Goal: Task Accomplishment & Management: Use online tool/utility

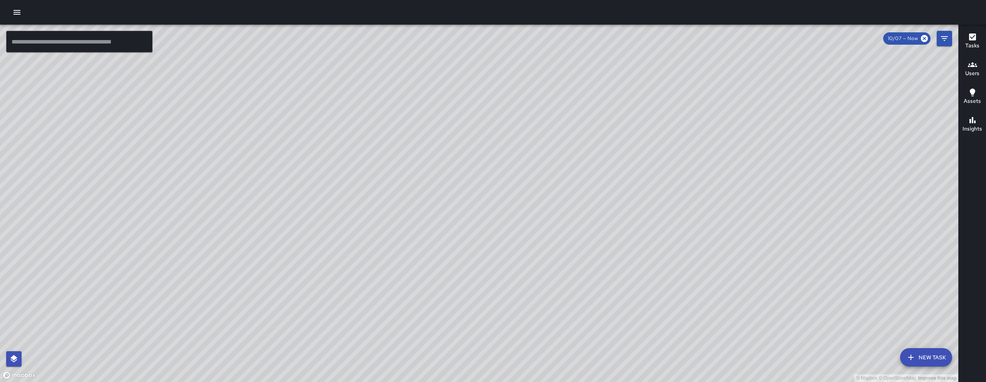
click at [225, 103] on div "© Mapbox © OpenStreetMap Improve this map" at bounding box center [479, 204] width 959 height 358
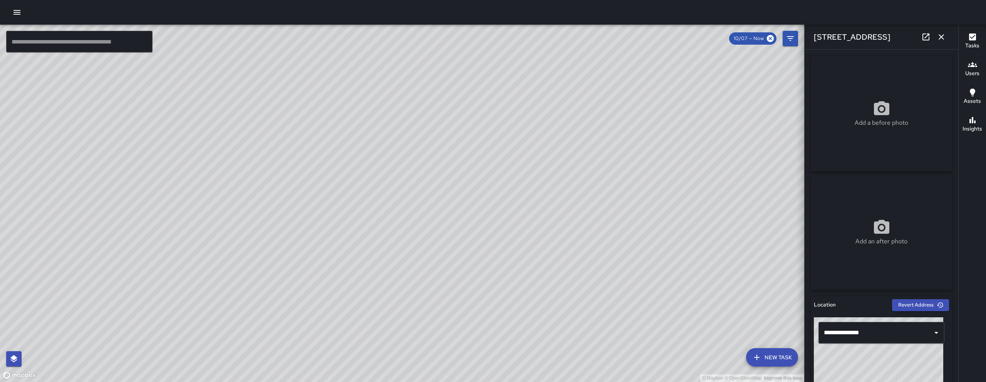
click at [488, 36] on button "button" at bounding box center [941, 36] width 15 height 15
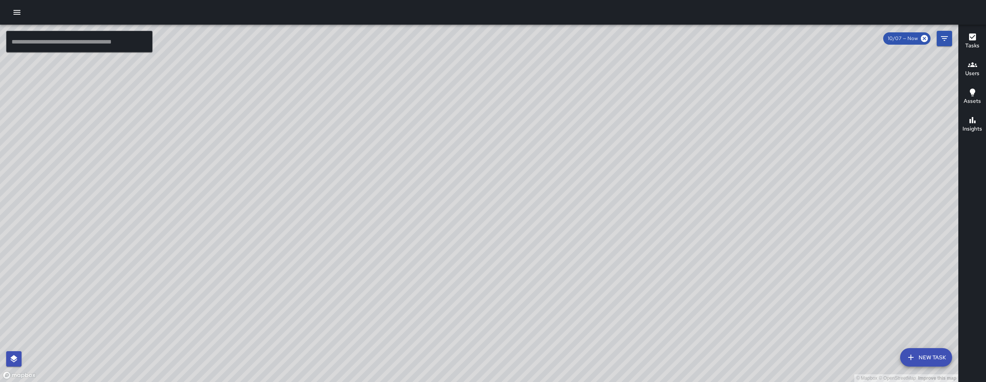
click at [300, 152] on div "© Mapbox © OpenStreetMap Improve this map DL [PERSON_NAME] [STREET_ADDRESS] Com…" at bounding box center [479, 204] width 959 height 358
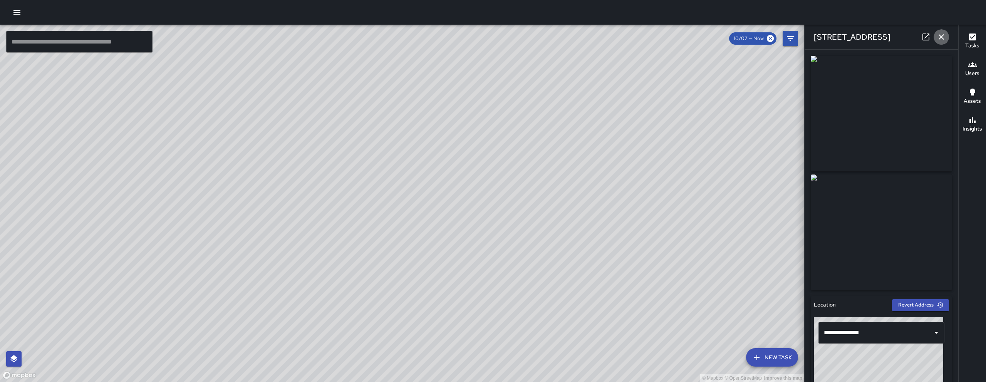
click at [488, 35] on icon "button" at bounding box center [941, 36] width 5 height 5
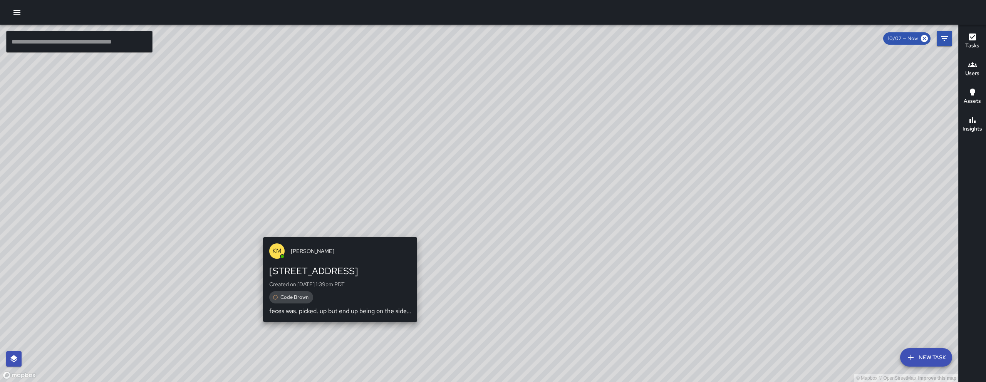
click at [341, 228] on div "© Mapbox © OpenStreetMap Improve this map KM [PERSON_NAME] [STREET_ADDRESS] Cre…" at bounding box center [479, 204] width 959 height 358
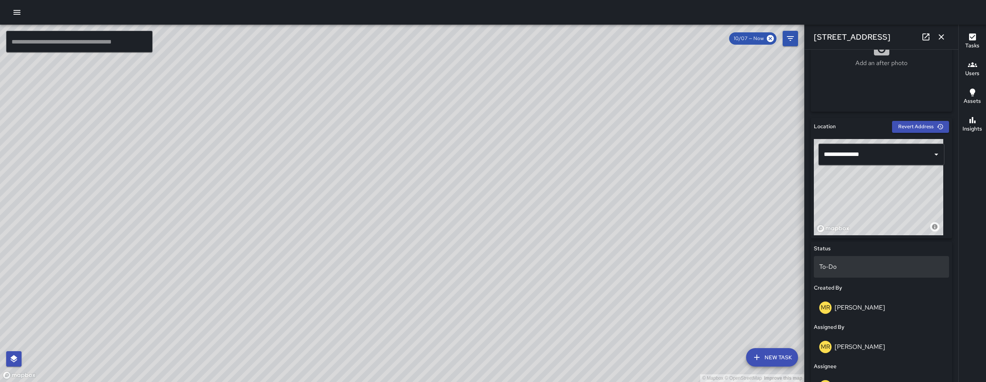
scroll to position [193, 0]
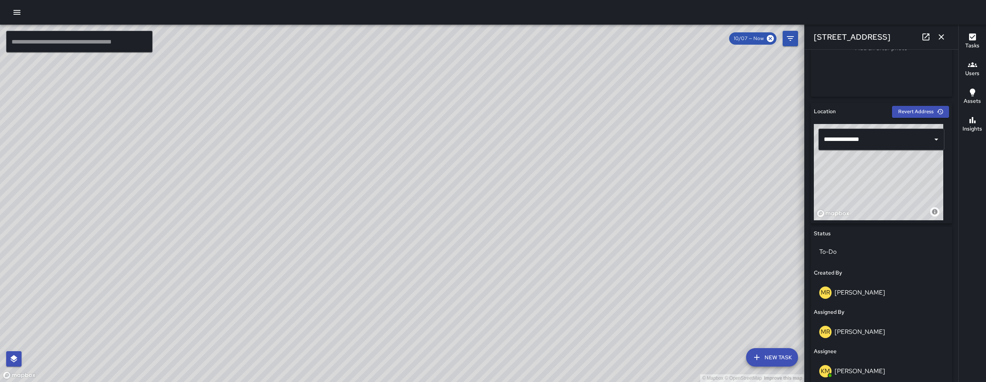
click at [488, 34] on icon "button" at bounding box center [941, 36] width 9 height 9
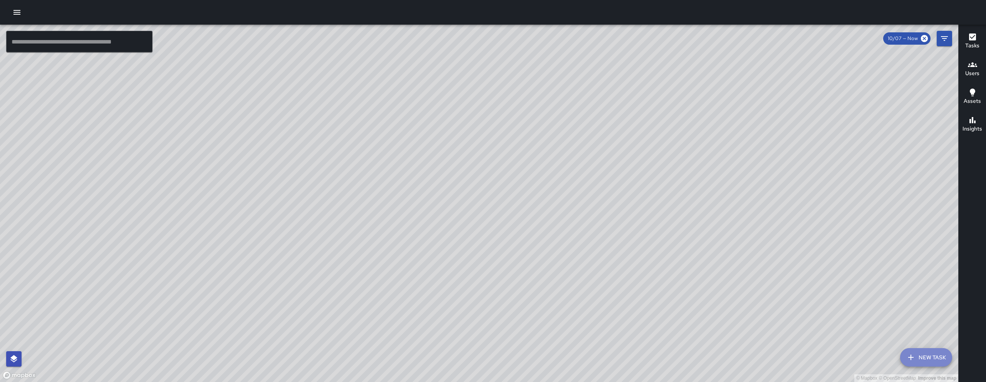
click at [488, 307] on button "New Task" at bounding box center [926, 357] width 52 height 18
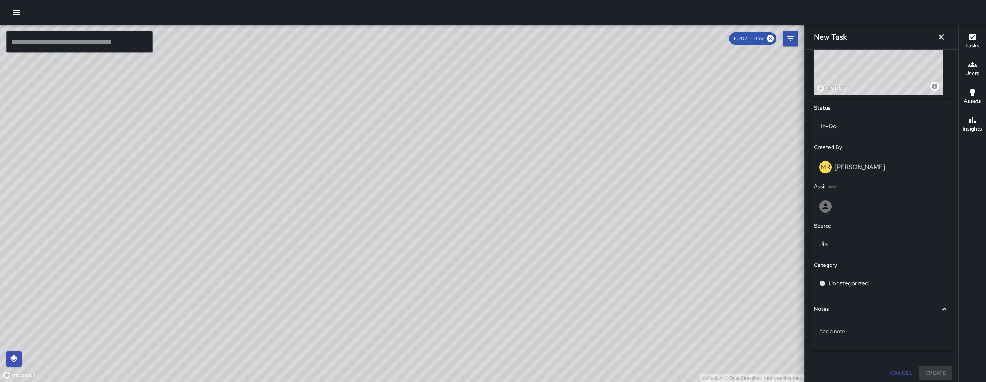
scroll to position [323, 0]
click at [488, 35] on icon "button" at bounding box center [941, 36] width 9 height 9
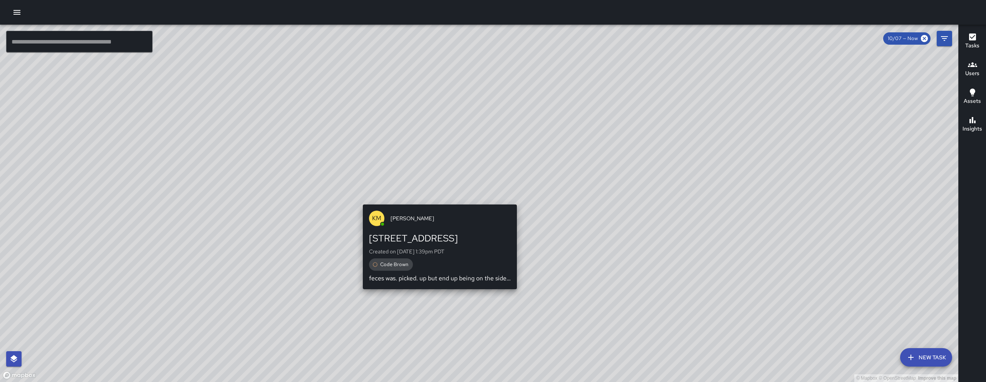
click at [431, 187] on div "© Mapbox © OpenStreetMap Improve this map KM [PERSON_NAME] [STREET_ADDRESS] Cre…" at bounding box center [479, 204] width 959 height 358
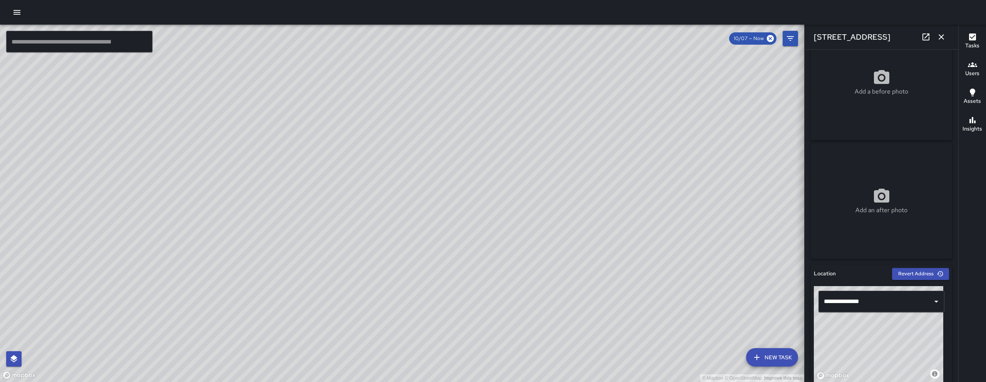
scroll to position [0, 0]
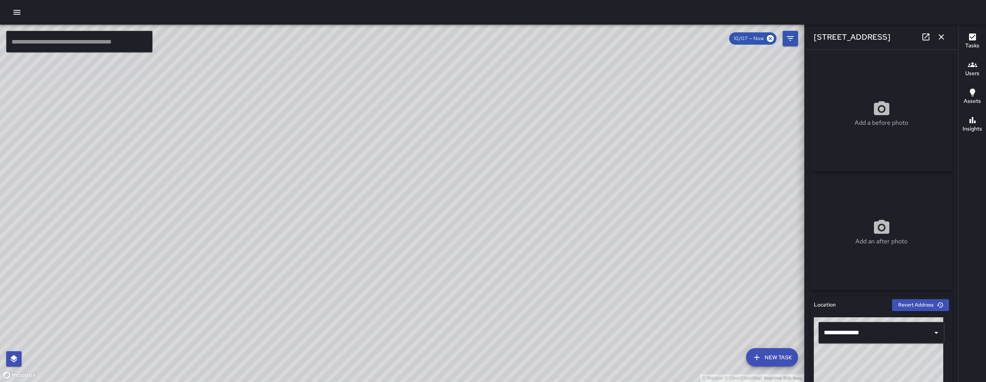
click at [488, 33] on icon "button" at bounding box center [941, 36] width 9 height 9
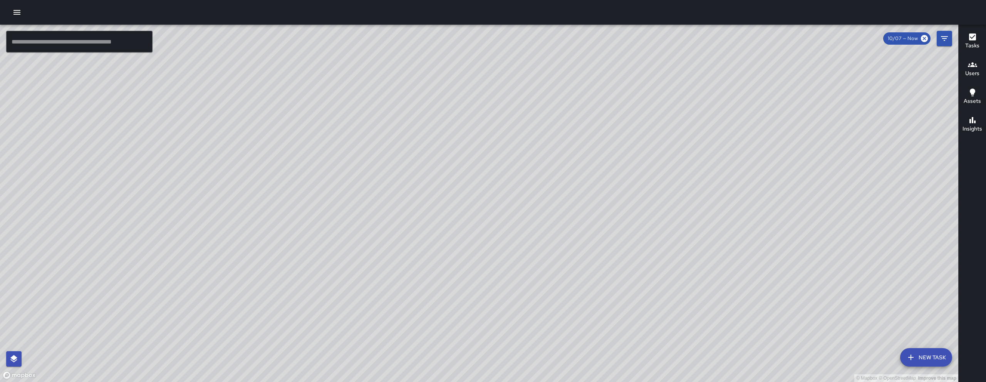
drag, startPoint x: 854, startPoint y: 223, endPoint x: 429, endPoint y: 206, distance: 424.9
click at [424, 209] on div "© Mapbox © OpenStreetMap Improve this map" at bounding box center [479, 204] width 959 height 358
drag, startPoint x: 839, startPoint y: 268, endPoint x: 458, endPoint y: 223, distance: 384.0
click at [474, 223] on div "© Mapbox © OpenStreetMap Improve this map" at bounding box center [479, 204] width 959 height 358
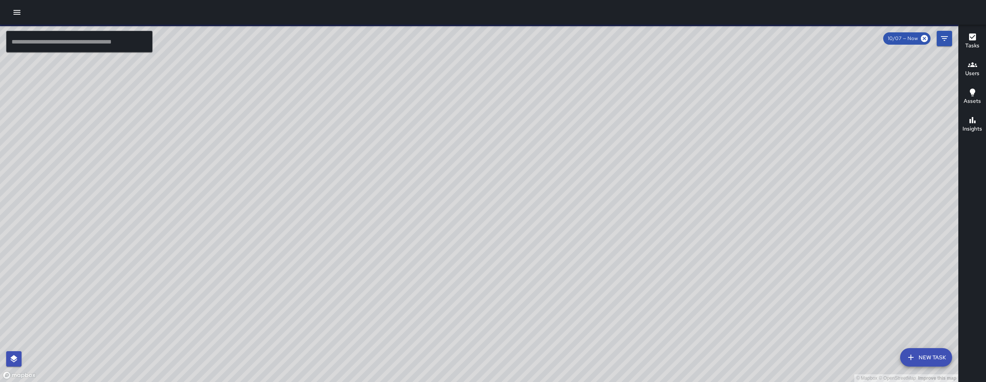
drag, startPoint x: 504, startPoint y: 225, endPoint x: 519, endPoint y: 237, distance: 18.7
click at [488, 237] on div "© Mapbox © OpenStreetMap Improve this map KT [PERSON_NAME] [STREET_ADDRESS][PER…" at bounding box center [479, 204] width 959 height 358
drag, startPoint x: 529, startPoint y: 237, endPoint x: 529, endPoint y: 223, distance: 14.3
click at [488, 225] on div "© Mapbox © OpenStreetMap Improve this map" at bounding box center [479, 204] width 959 height 358
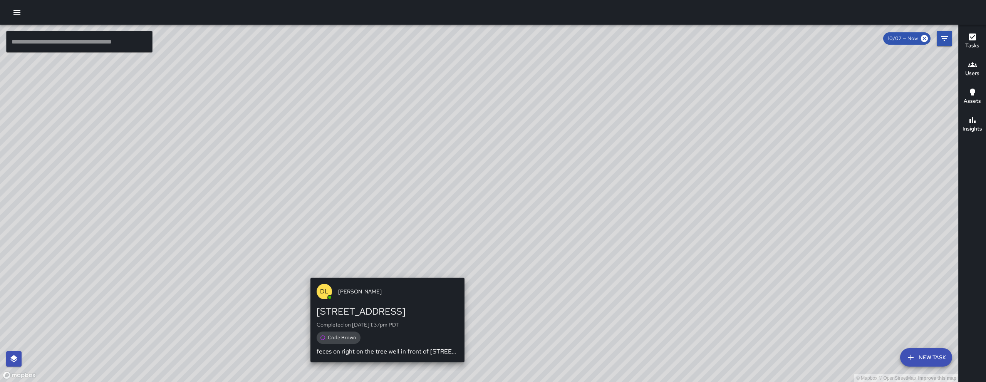
click at [385, 273] on div "© Mapbox © OpenStreetMap Improve this map DL [PERSON_NAME] [STREET_ADDRESS] Com…" at bounding box center [479, 204] width 959 height 358
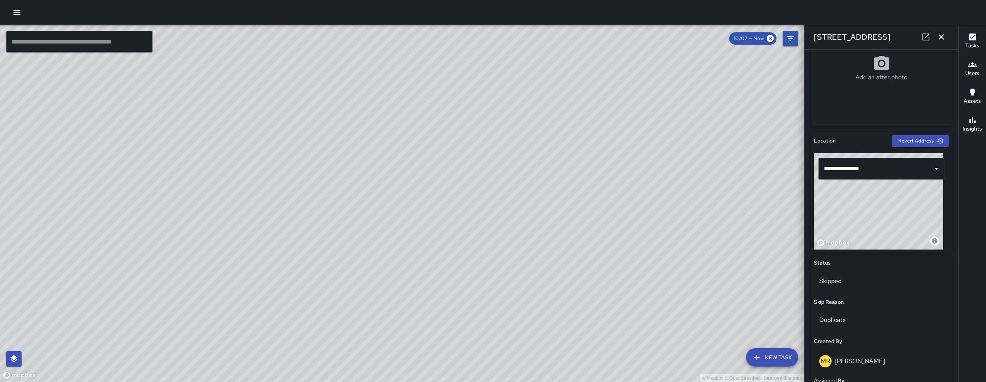
scroll to position [168, 0]
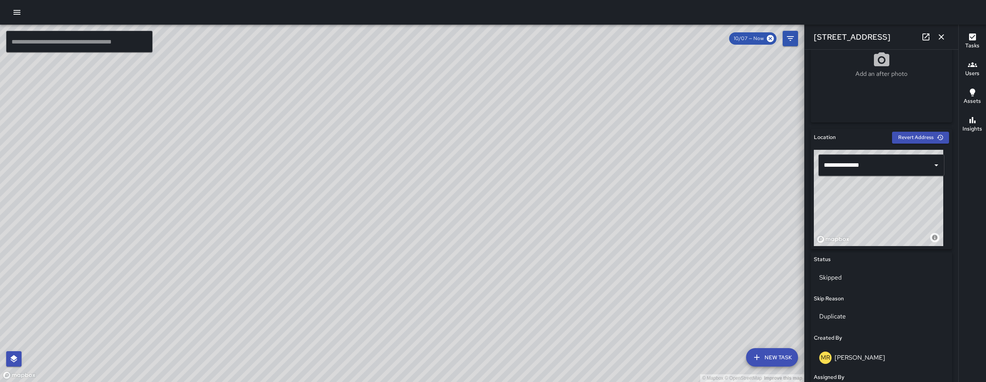
click at [488, 43] on div "[STREET_ADDRESS]" at bounding box center [882, 37] width 154 height 25
click at [488, 42] on button "button" at bounding box center [941, 36] width 15 height 15
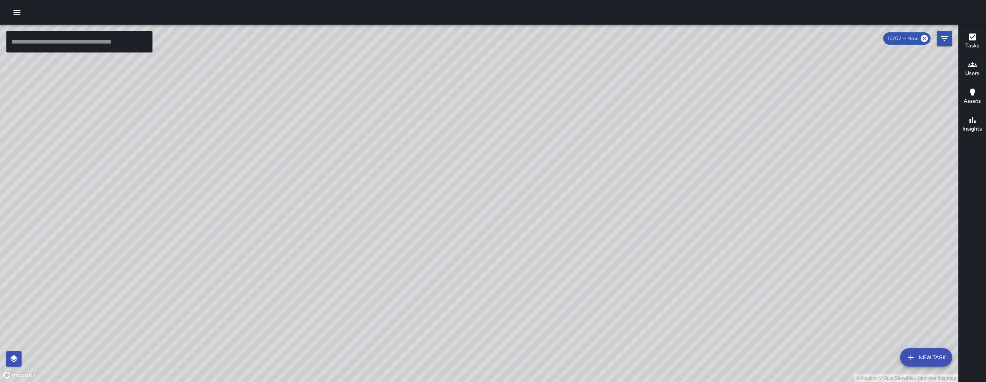
drag, startPoint x: 587, startPoint y: 259, endPoint x: 530, endPoint y: 251, distance: 57.2
click at [488, 258] on div "© Mapbox © OpenStreetMap Improve this map" at bounding box center [479, 204] width 959 height 358
drag, startPoint x: 567, startPoint y: 216, endPoint x: 547, endPoint y: 167, distance: 53.0
click at [488, 207] on div "© Mapbox © OpenStreetMap Improve this map" at bounding box center [479, 204] width 959 height 358
drag, startPoint x: 519, startPoint y: 334, endPoint x: 295, endPoint y: -34, distance: 431.4
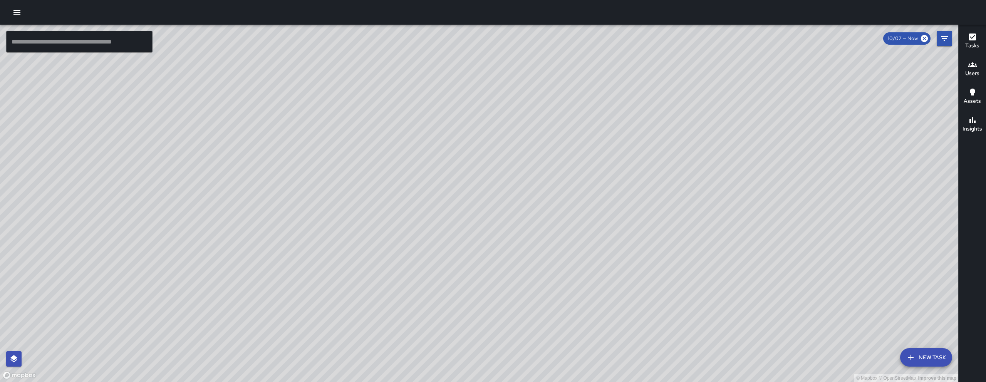
click at [295, 0] on html "© Mapbox © OpenStreetMap Improve this map ​ New Task 10/07 — Now Map Layers Tas…" at bounding box center [493, 191] width 986 height 382
click at [203, 165] on div "© Mapbox © OpenStreetMap Improve this map KM [PERSON_NAME] [STREET_ADDRESS] Com…" at bounding box center [479, 204] width 959 height 358
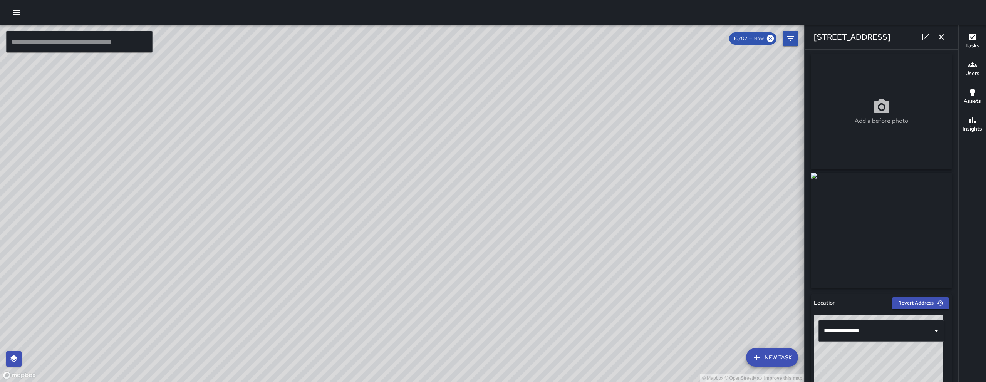
scroll to position [0, 0]
click at [488, 37] on icon "button" at bounding box center [941, 36] width 9 height 9
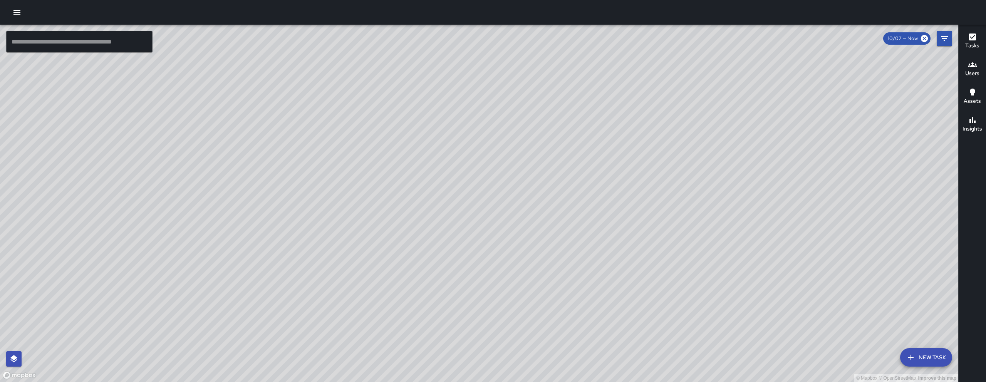
drag, startPoint x: 810, startPoint y: 260, endPoint x: 695, endPoint y: 230, distance: 118.6
click at [488, 225] on div "© Mapbox © OpenStreetMap Improve this map" at bounding box center [479, 204] width 959 height 358
drag, startPoint x: 743, startPoint y: 278, endPoint x: 659, endPoint y: 267, distance: 84.3
click at [488, 267] on div "© Mapbox © OpenStreetMap Improve this map" at bounding box center [479, 204] width 959 height 358
drag, startPoint x: 635, startPoint y: 312, endPoint x: 622, endPoint y: 194, distance: 119.4
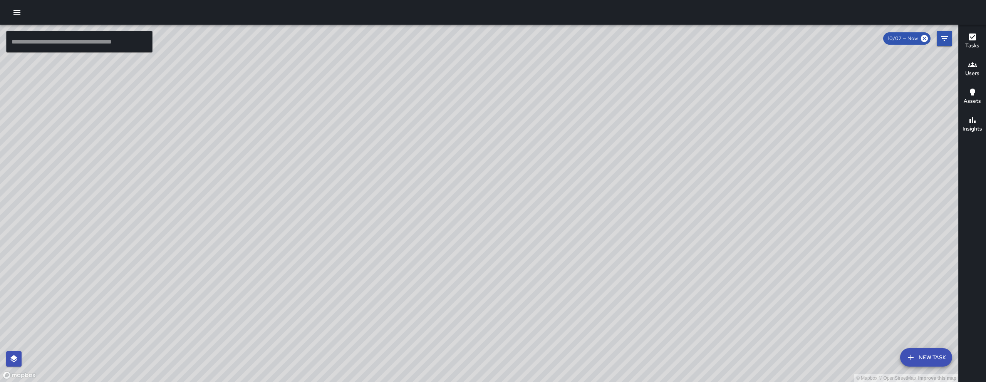
click at [488, 193] on div "© Mapbox © OpenStreetMap Improve this map" at bounding box center [479, 204] width 959 height 358
drag, startPoint x: 628, startPoint y: 252, endPoint x: 630, endPoint y: 232, distance: 20.5
click at [488, 235] on div "© Mapbox © OpenStreetMap Improve this map" at bounding box center [479, 204] width 959 height 358
drag, startPoint x: 618, startPoint y: 230, endPoint x: 626, endPoint y: 213, distance: 18.4
click at [488, 213] on div "© Mapbox © OpenStreetMap Improve this map" at bounding box center [479, 204] width 959 height 358
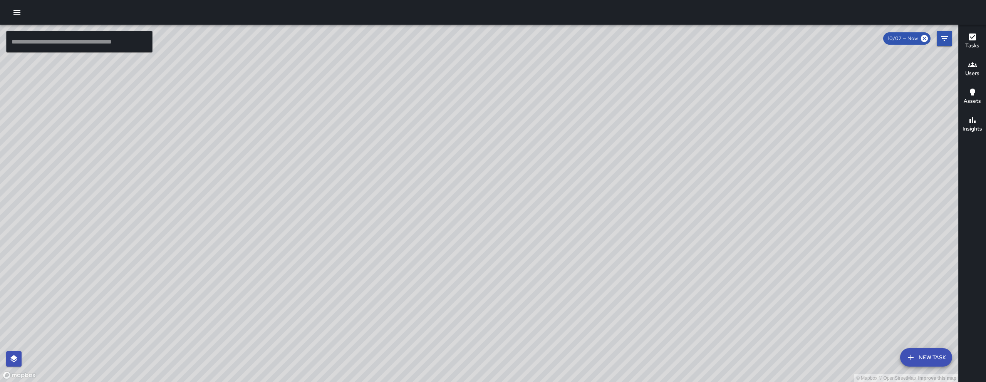
drag, startPoint x: 618, startPoint y: 215, endPoint x: 628, endPoint y: 199, distance: 18.7
click at [488, 200] on div "© Mapbox © OpenStreetMap Improve this map" at bounding box center [479, 204] width 959 height 358
drag, startPoint x: 616, startPoint y: 188, endPoint x: 628, endPoint y: 177, distance: 16.4
click at [488, 177] on div "© Mapbox © OpenStreetMap Improve this map" at bounding box center [479, 204] width 959 height 358
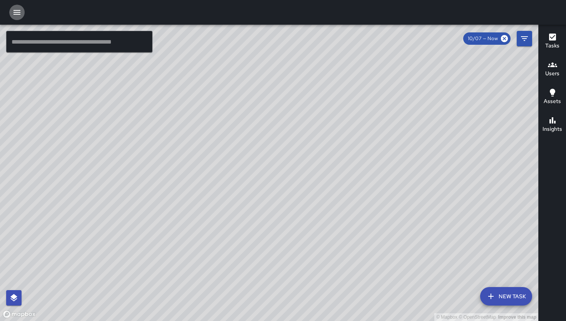
click at [12, 16] on icon "button" at bounding box center [16, 12] width 9 height 9
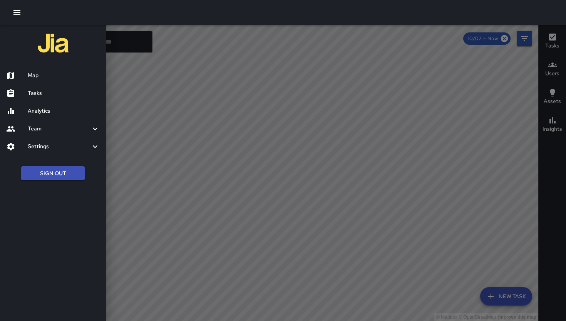
click at [47, 94] on h6 "Tasks" at bounding box center [64, 93] width 72 height 8
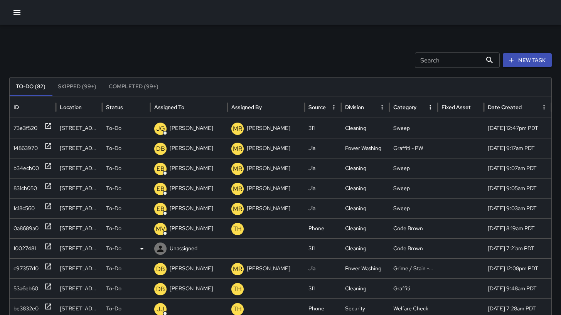
click at [27, 245] on div "10027481" at bounding box center [24, 248] width 22 height 20
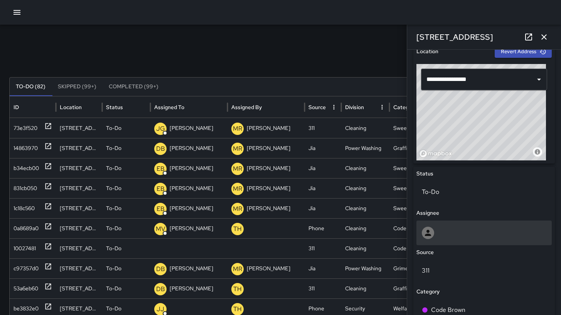
scroll to position [255, 0]
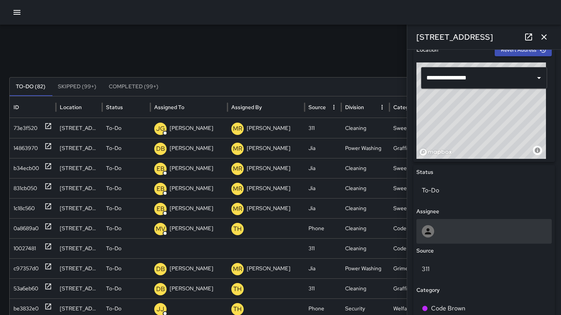
click at [450, 235] on div at bounding box center [483, 231] width 124 height 12
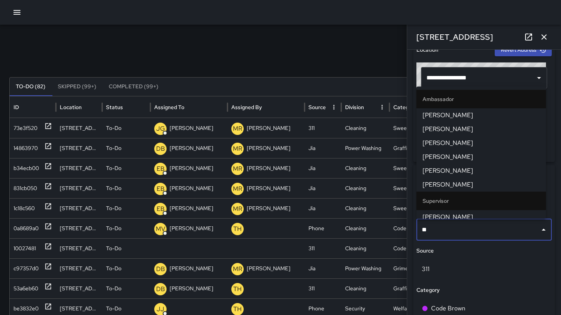
type input "***"
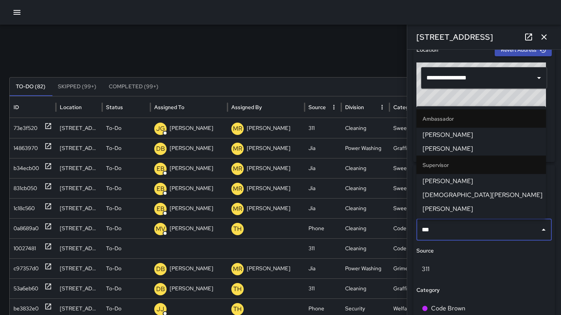
click at [461, 211] on span "[PERSON_NAME]" at bounding box center [480, 208] width 117 height 9
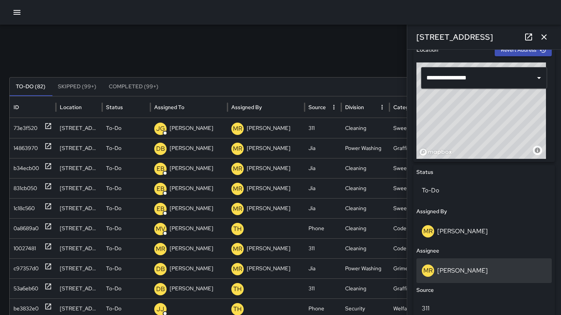
click at [487, 259] on div "MR Maria Rosas" at bounding box center [483, 270] width 135 height 25
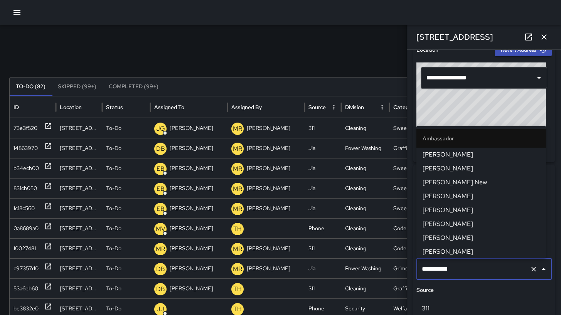
scroll to position [752, 0]
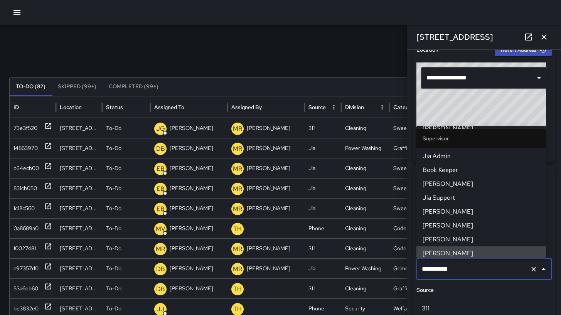
click at [251, 64] on div "Search Search New Task" at bounding box center [280, 59] width 542 height 15
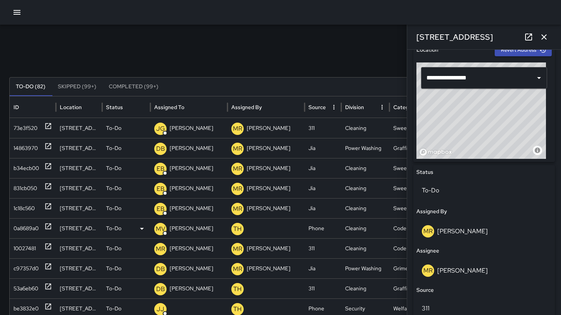
click at [27, 235] on div "0a8689a0" at bounding box center [25, 228] width 25 height 20
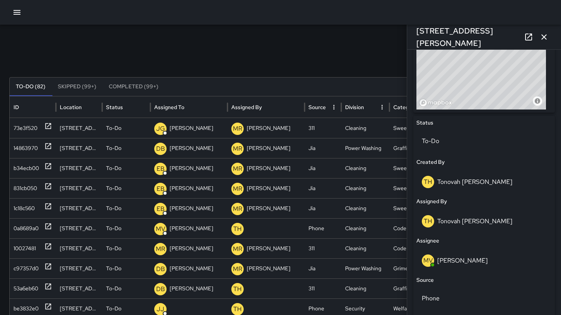
scroll to position [417, 0]
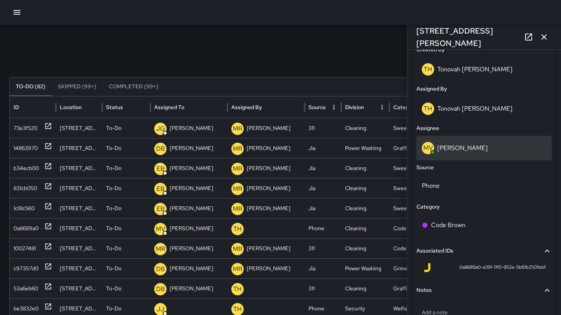
click at [484, 145] on div "MV Maclis Velasquez" at bounding box center [483, 148] width 124 height 12
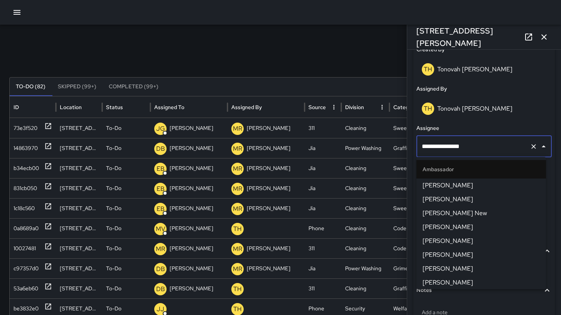
click at [484, 145] on input "**********" at bounding box center [473, 146] width 107 height 15
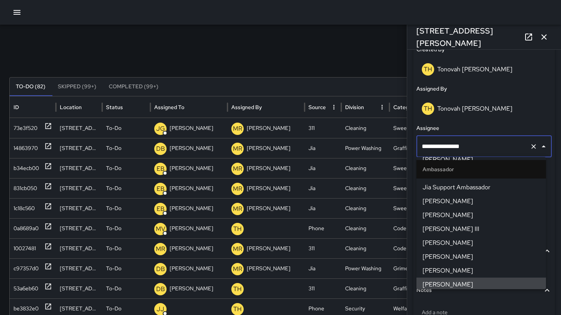
click at [484, 145] on input "**********" at bounding box center [473, 146] width 107 height 15
type input "**********"
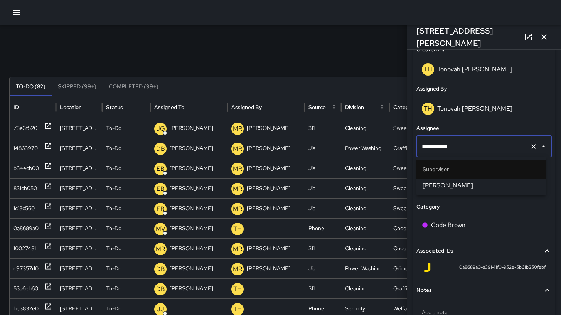
scroll to position [0, 0]
click at [455, 185] on span "[PERSON_NAME]" at bounding box center [480, 185] width 117 height 9
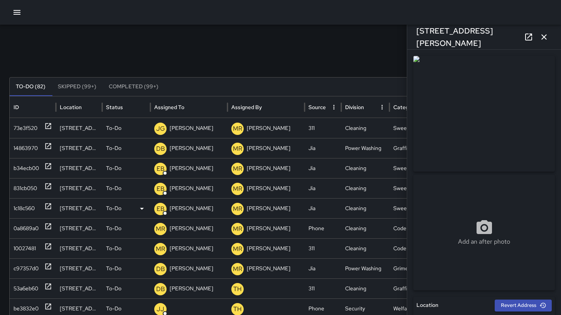
click at [23, 212] on div "1c18c560" at bounding box center [23, 208] width 21 height 20
click at [22, 212] on div "1c18c560" at bounding box center [23, 208] width 21 height 20
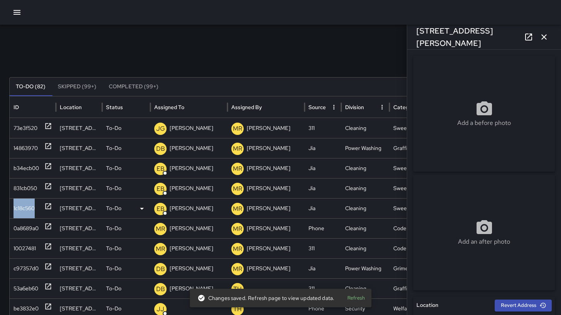
click at [19, 210] on div "1c18c560" at bounding box center [23, 208] width 21 height 20
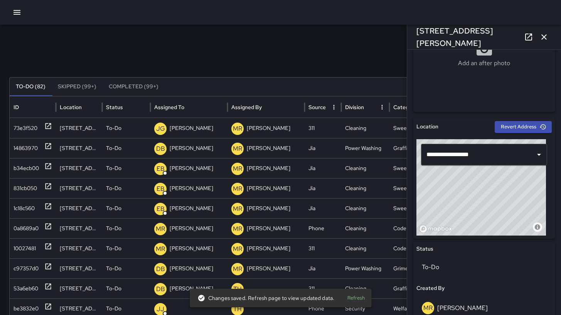
scroll to position [350, 0]
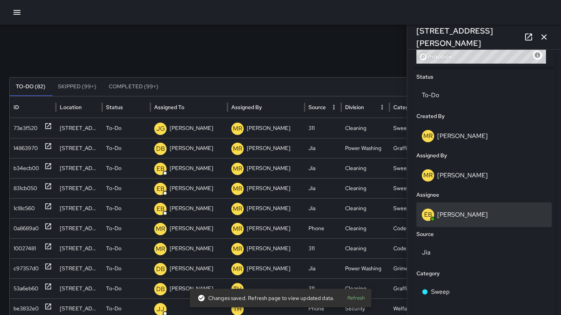
click at [486, 223] on div "EB Eddie Ballestros" at bounding box center [483, 214] width 135 height 25
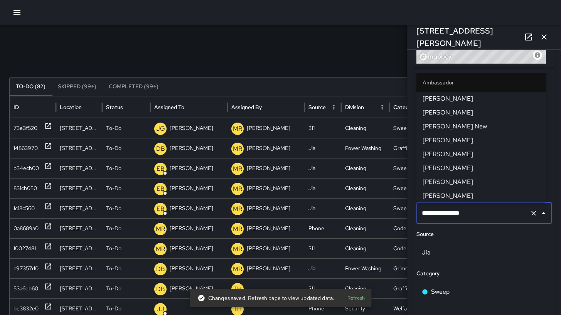
click at [485, 223] on div "**********" at bounding box center [483, 213] width 135 height 22
click at [485, 222] on div "**********" at bounding box center [483, 213] width 135 height 22
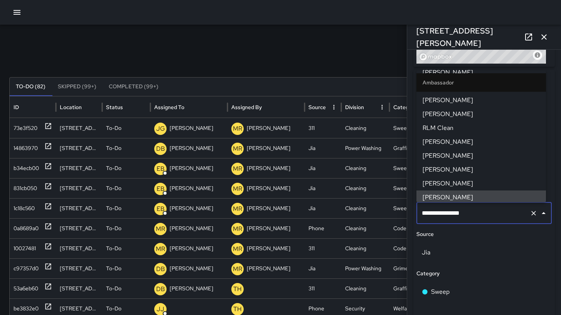
type input "**********"
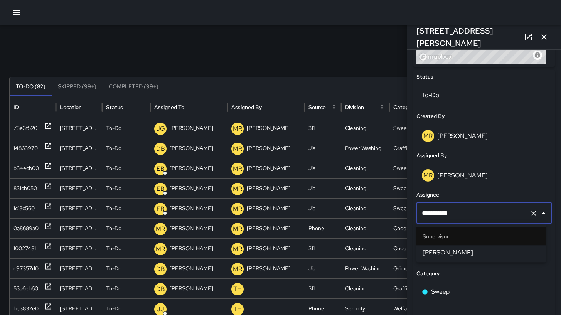
scroll to position [0, 0]
click at [444, 252] on span "[PERSON_NAME]" at bounding box center [480, 252] width 117 height 9
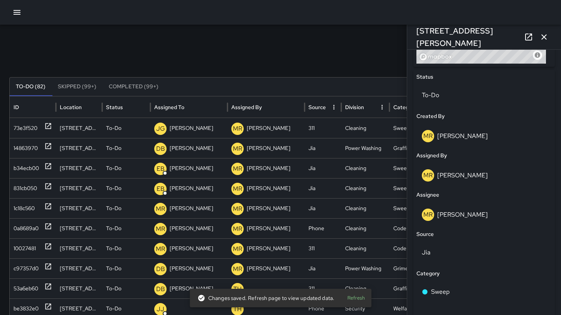
scroll to position [230, 0]
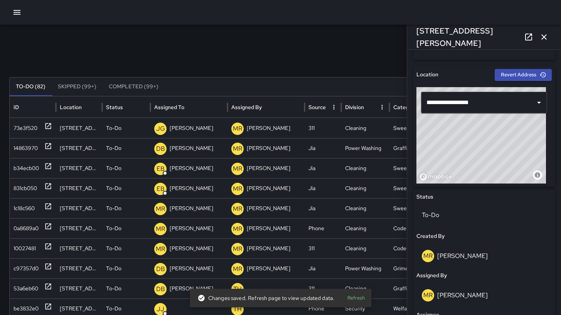
click at [544, 35] on icon "button" at bounding box center [543, 36] width 9 height 9
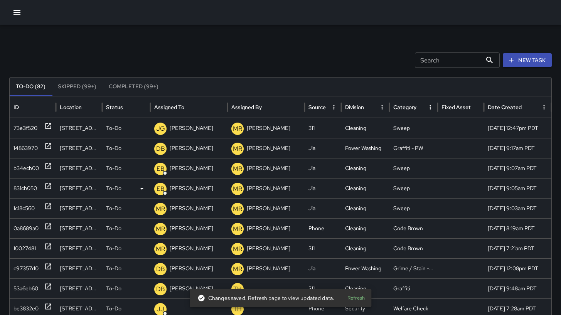
click at [31, 188] on div "831cb050" at bounding box center [25, 188] width 24 height 20
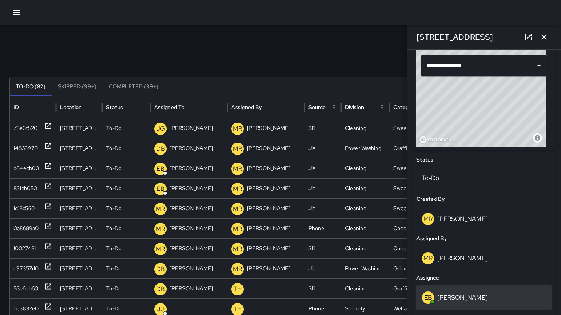
scroll to position [275, 0]
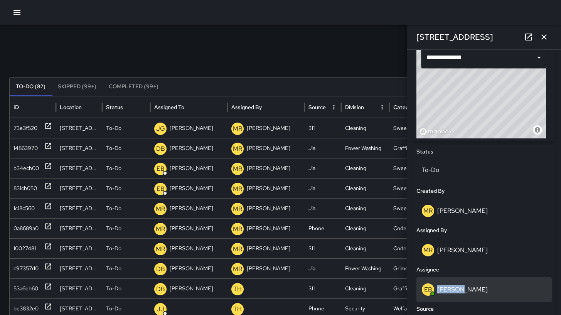
click at [458, 285] on div "EB Eddie Ballestros" at bounding box center [483, 289] width 124 height 12
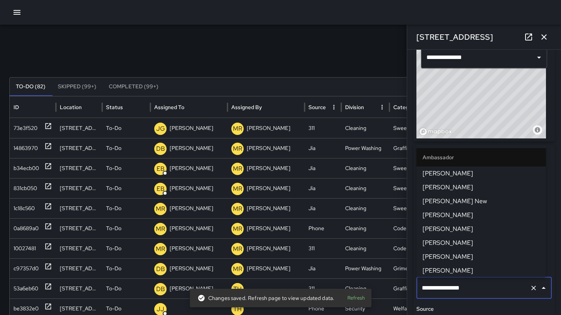
click at [458, 285] on input "**********" at bounding box center [473, 287] width 107 height 15
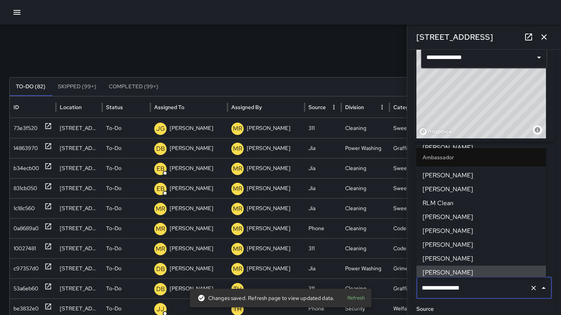
click at [468, 287] on input "**********" at bounding box center [473, 287] width 107 height 15
click at [475, 287] on input "**********" at bounding box center [473, 287] width 107 height 15
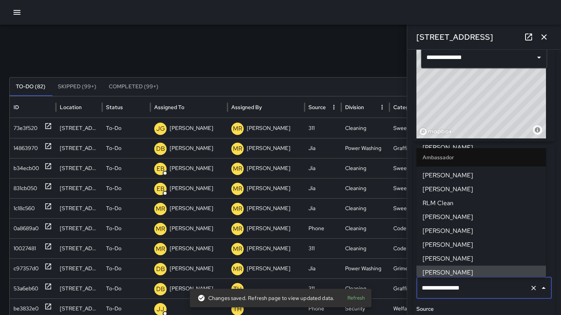
click at [475, 287] on input "**********" at bounding box center [473, 287] width 107 height 15
type input "**********"
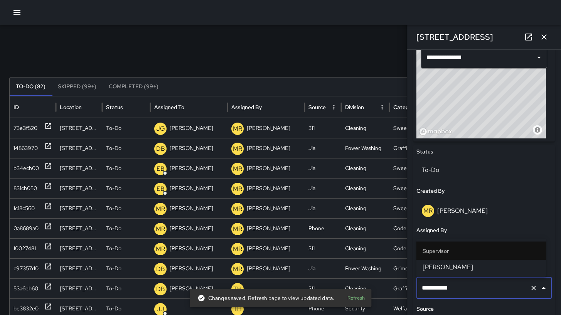
click at [465, 267] on span "[PERSON_NAME]" at bounding box center [480, 266] width 117 height 9
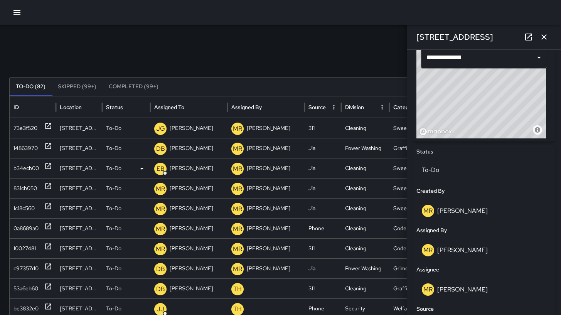
click at [33, 168] on div "b34ecb00" at bounding box center [25, 168] width 25 height 20
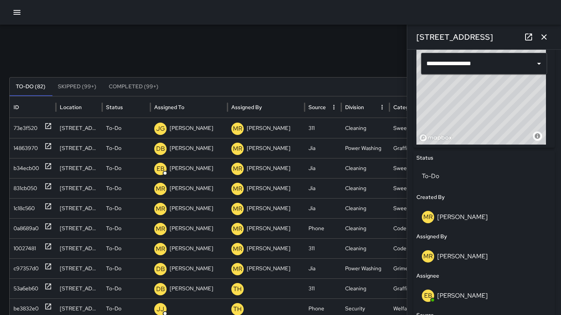
scroll to position [344, 0]
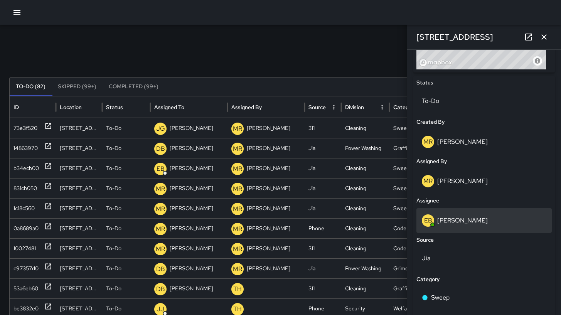
click at [463, 216] on p "[PERSON_NAME]" at bounding box center [462, 220] width 50 height 8
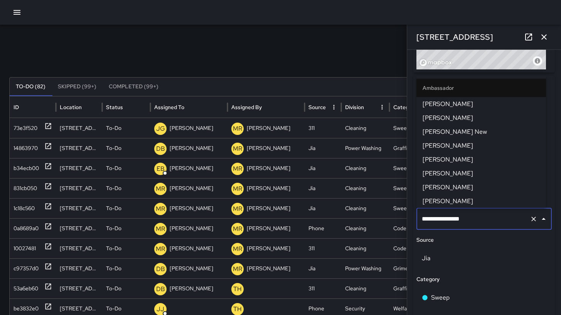
scroll to position [95, 0]
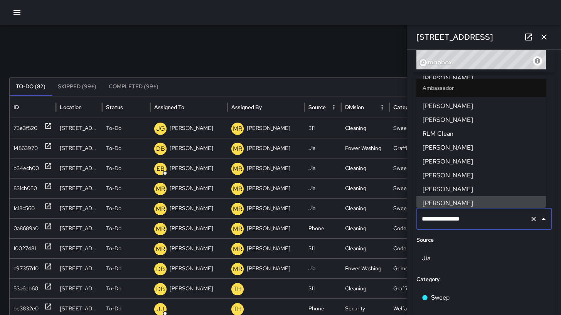
click at [500, 218] on input "**********" at bounding box center [473, 219] width 107 height 15
click at [500, 217] on input "**********" at bounding box center [473, 219] width 107 height 15
type input "**********"
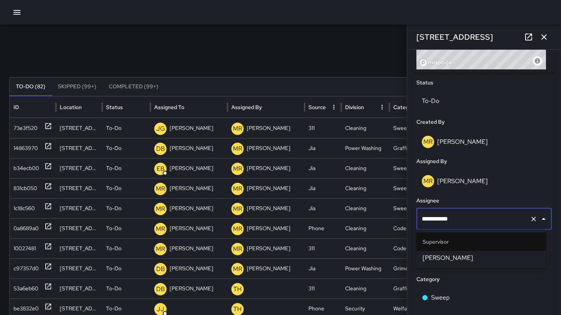
scroll to position [0, 0]
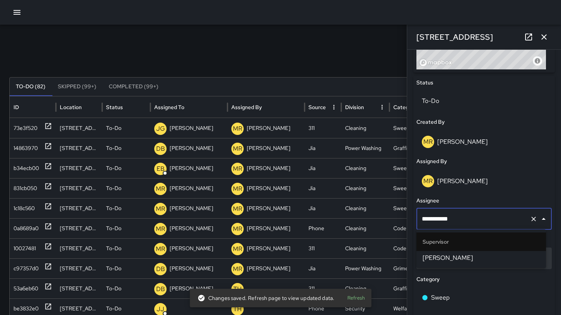
click at [455, 259] on span "[PERSON_NAME]" at bounding box center [480, 257] width 117 height 9
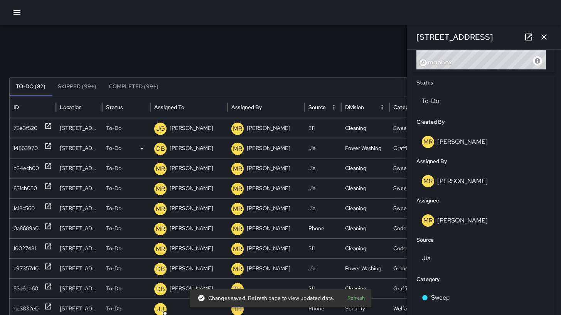
click at [23, 149] on div "14863970" at bounding box center [25, 148] width 24 height 20
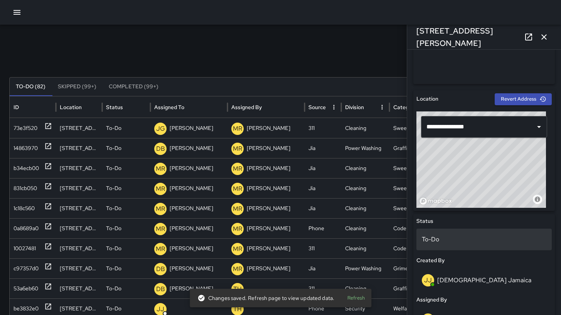
scroll to position [240, 0]
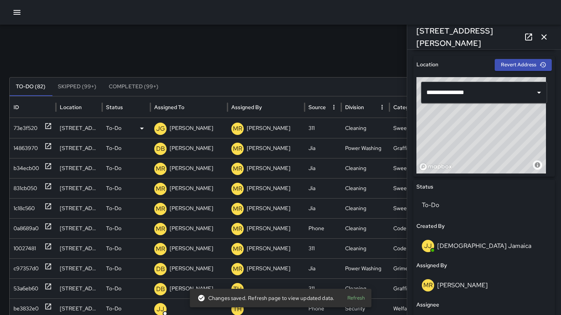
click at [14, 124] on div "73e3f520" at bounding box center [25, 128] width 24 height 20
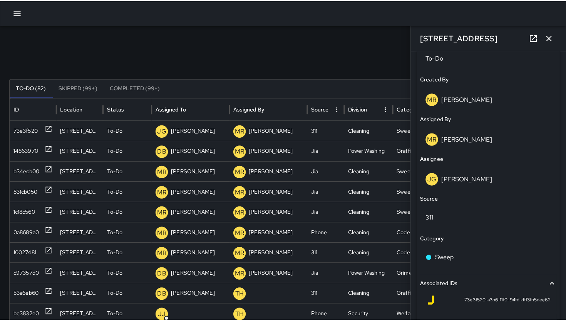
scroll to position [464, 0]
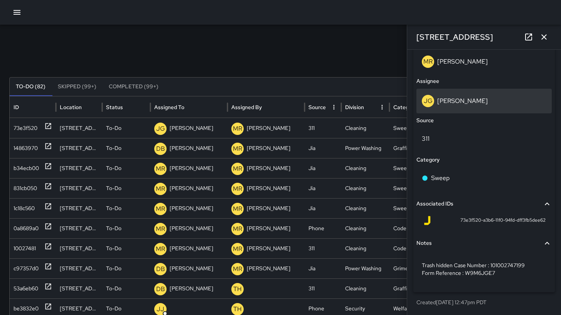
click at [482, 99] on div "JG Jermaine Gray" at bounding box center [483, 101] width 124 height 12
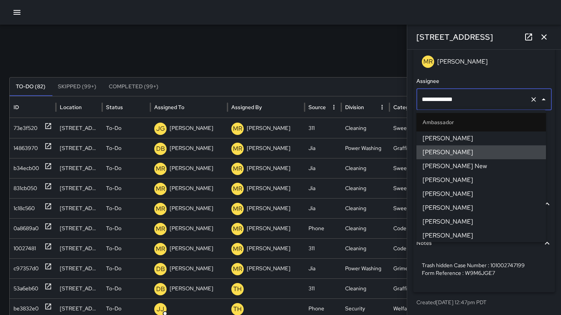
click at [482, 100] on input "**********" at bounding box center [473, 99] width 107 height 15
click at [482, 99] on input "**********" at bounding box center [473, 99] width 107 height 15
click at [482, 100] on input "**********" at bounding box center [473, 99] width 107 height 15
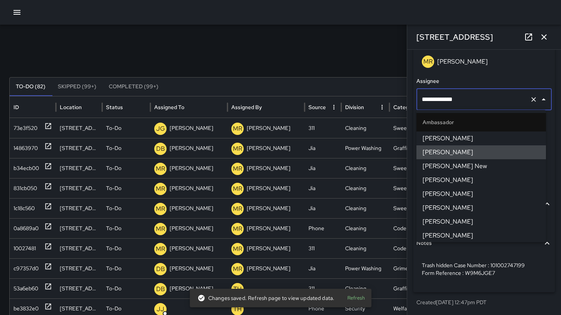
type input "**********"
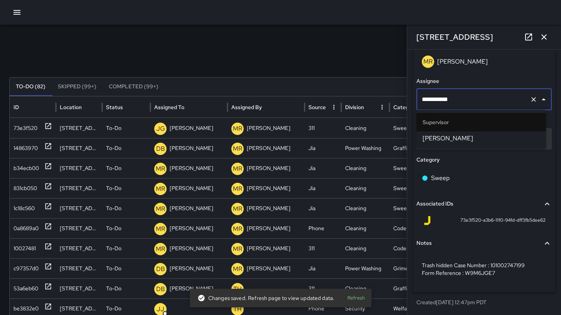
click at [466, 135] on span "[PERSON_NAME]" at bounding box center [480, 138] width 117 height 9
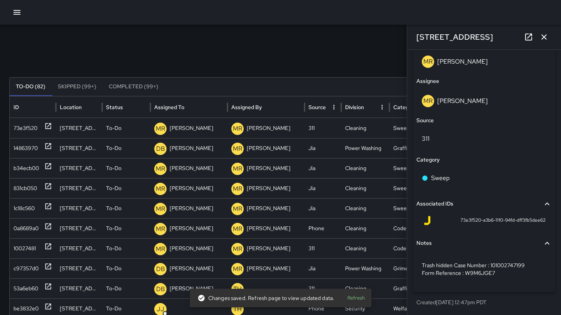
click at [542, 39] on icon "button" at bounding box center [543, 36] width 9 height 9
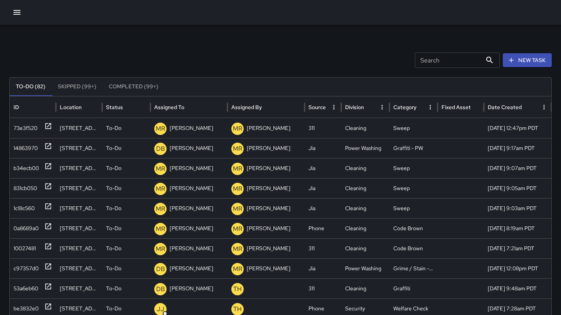
click at [19, 11] on icon "button" at bounding box center [16, 12] width 9 height 9
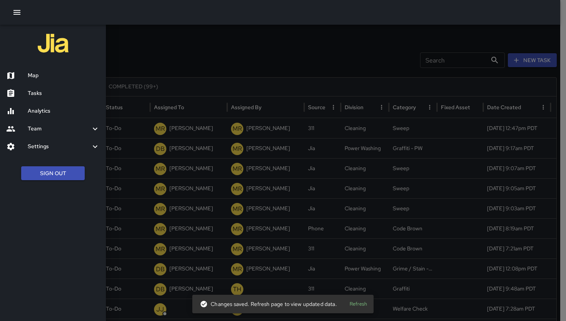
click at [51, 73] on h6 "Map" at bounding box center [64, 75] width 72 height 8
